Goal: Transaction & Acquisition: Purchase product/service

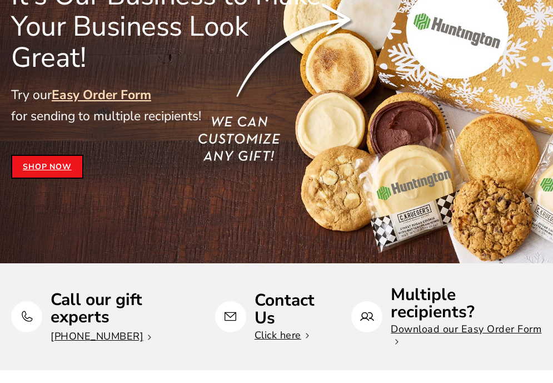
scroll to position [170, 0]
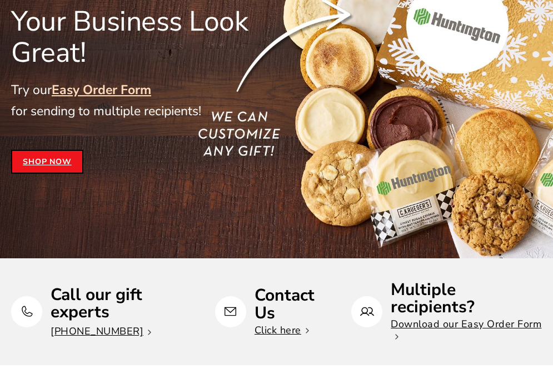
click at [59, 150] on link "Shop Now" at bounding box center [47, 162] width 72 height 24
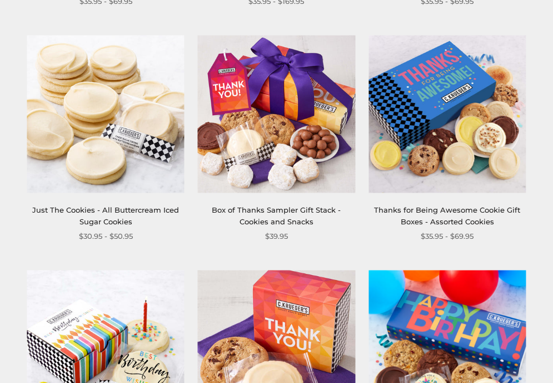
scroll to position [697, 0]
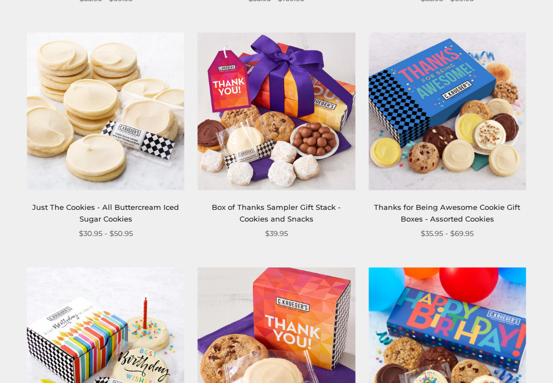
click at [144, 204] on link "Just The Cookies - All Buttercream Iced Sugar Cookies" at bounding box center [105, 212] width 147 height 21
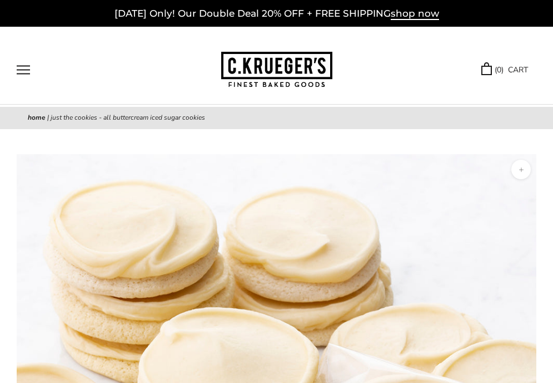
scroll to position [4, 0]
